Goal: Find specific page/section: Find specific page/section

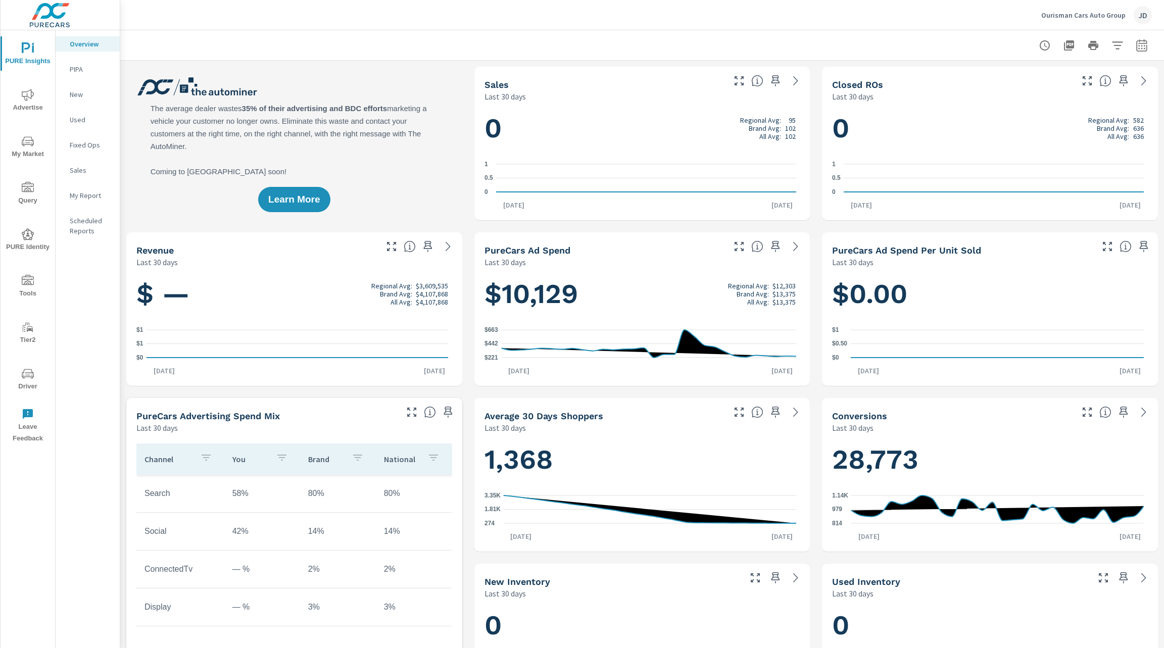
scroll to position [1, 0]
click at [21, 366] on button "Driver" at bounding box center [28, 379] width 55 height 34
